Goal: Task Accomplishment & Management: Manage account settings

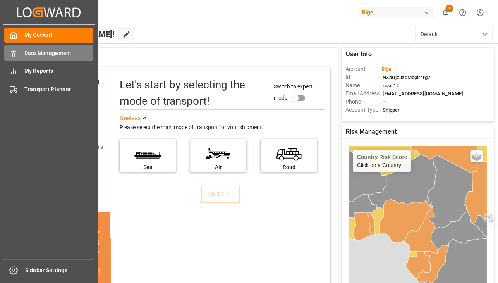
click at [22, 55] on div "Data Management Data Management" at bounding box center [48, 52] width 89 height 15
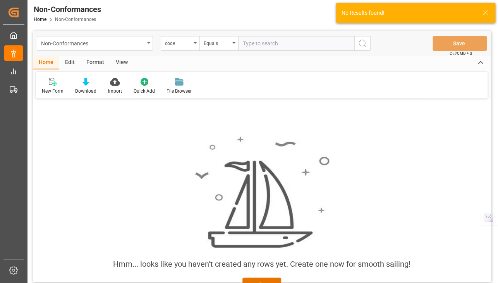
click at [142, 45] on div "Non-Conformances" at bounding box center [92, 43] width 103 height 10
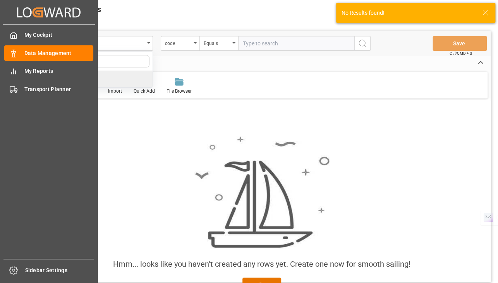
click at [2, 68] on div "Created by potrace 1.15, written by Peter Selinger 2001-2017 Created by potrace…" at bounding box center [49, 139] width 98 height 278
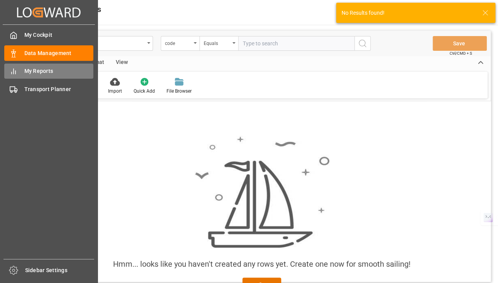
click at [34, 74] on span "My Reports" at bounding box center [58, 71] width 69 height 8
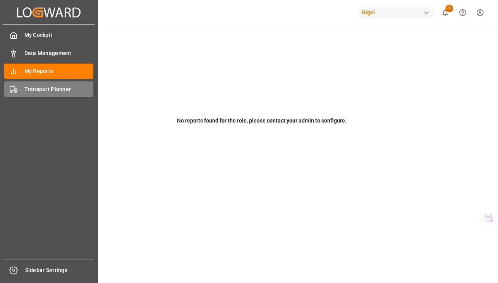
click at [12, 88] on icon at bounding box center [14, 90] width 8 height 8
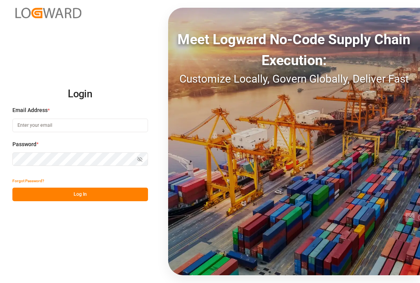
click at [99, 112] on label "Email Address *" at bounding box center [80, 110] width 136 height 8
click at [96, 118] on input at bounding box center [80, 125] width 136 height 14
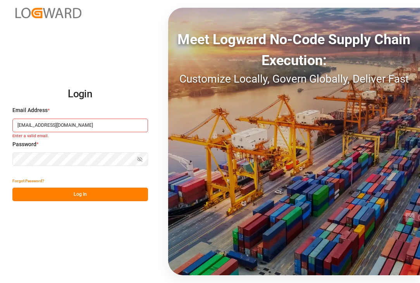
type input "[EMAIL_ADDRESS][DOMAIN_NAME]"
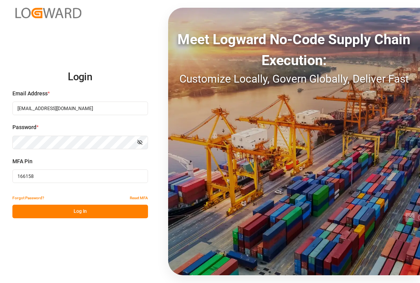
click at [52, 176] on input "166158" at bounding box center [80, 176] width 136 height 14
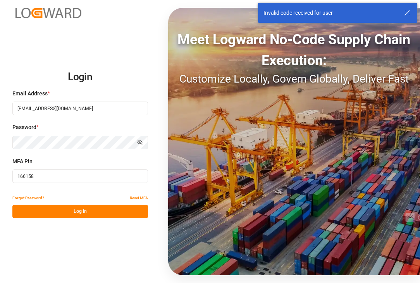
click at [52, 176] on input "166158" at bounding box center [80, 176] width 136 height 14
drag, startPoint x: 52, startPoint y: 176, endPoint x: 0, endPoint y: 175, distance: 52.3
click at [0, 175] on div "Login Email Address * [EMAIL_ADDRESS][DOMAIN_NAME] Password * Show password MFA…" at bounding box center [210, 141] width 420 height 283
paste input "19823"
type input "119823"
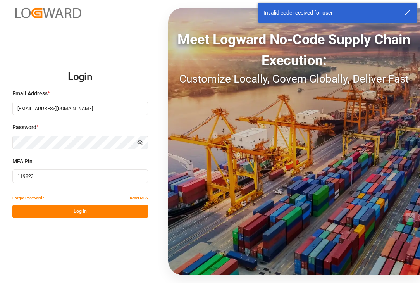
click at [86, 212] on button "Log In" at bounding box center [80, 211] width 136 height 14
